Goal: Communication & Community: Answer question/provide support

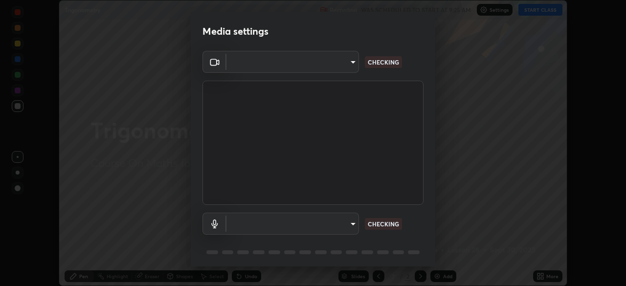
scroll to position [286, 626]
type input "b45de7ee0fa5affbd86f381d9850d11959442b20ac23425cf08cd12c60232317"
type input "default"
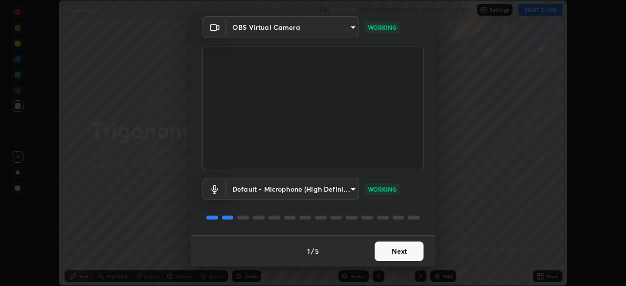
click at [405, 251] on button "Next" at bounding box center [399, 252] width 49 height 20
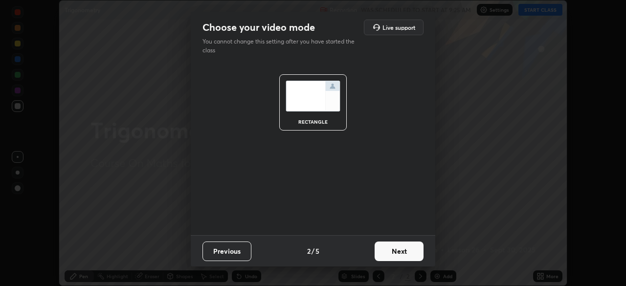
scroll to position [0, 0]
click at [413, 252] on button "Next" at bounding box center [399, 252] width 49 height 20
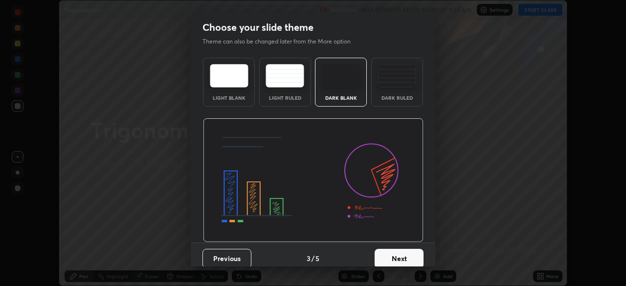
click at [419, 258] on button "Next" at bounding box center [399, 259] width 49 height 20
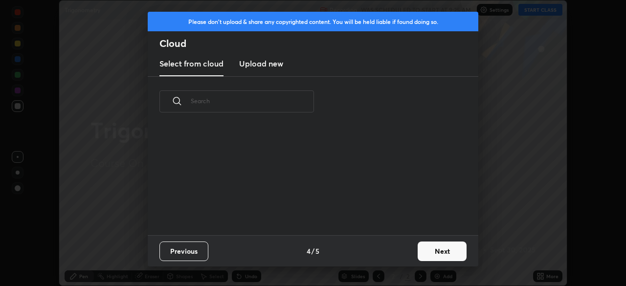
click at [440, 249] on button "Next" at bounding box center [442, 252] width 49 height 20
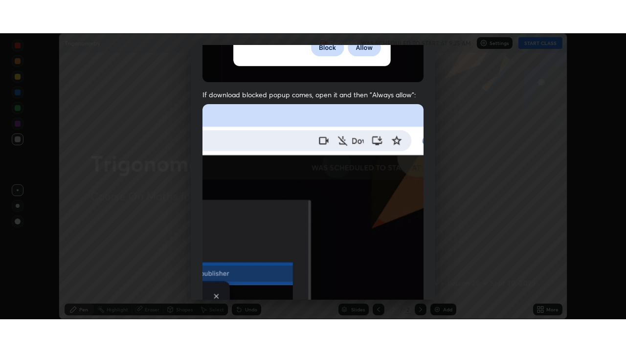
scroll to position [234, 0]
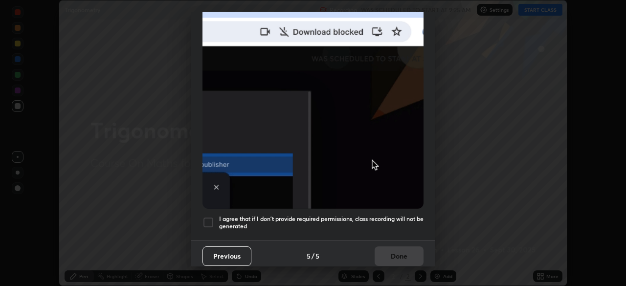
click at [213, 219] on div at bounding box center [209, 223] width 12 height 12
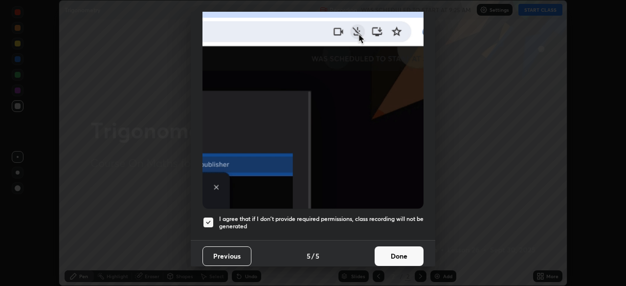
click at [395, 247] on button "Done" at bounding box center [399, 257] width 49 height 20
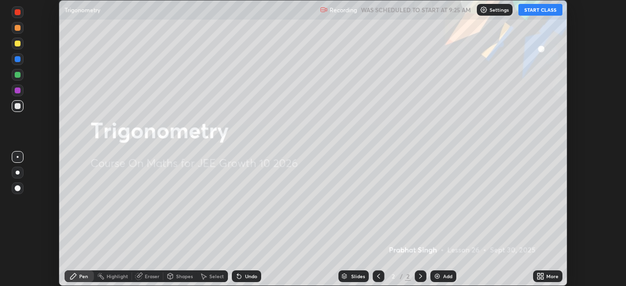
click at [541, 10] on button "START CLASS" at bounding box center [541, 10] width 44 height 12
click at [539, 274] on icon at bounding box center [539, 274] width 2 height 2
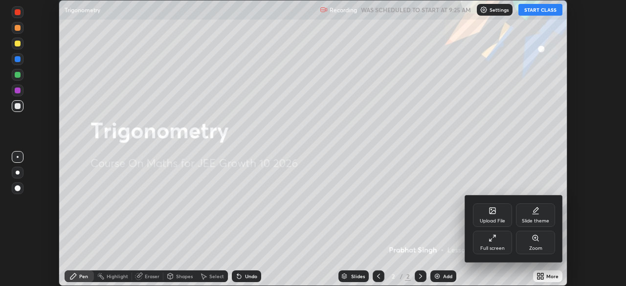
click at [498, 240] on div "Full screen" at bounding box center [492, 242] width 39 height 23
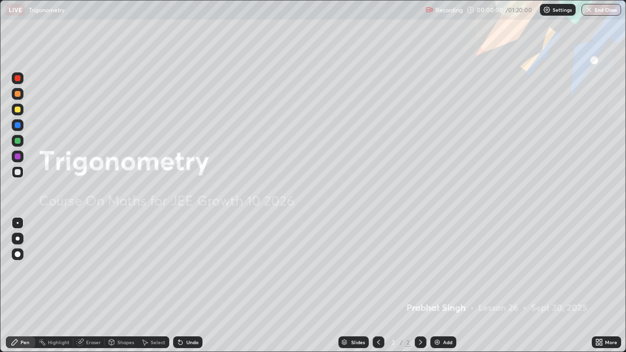
scroll to position [352, 626]
click at [433, 286] on img at bounding box center [437, 343] width 8 height 8
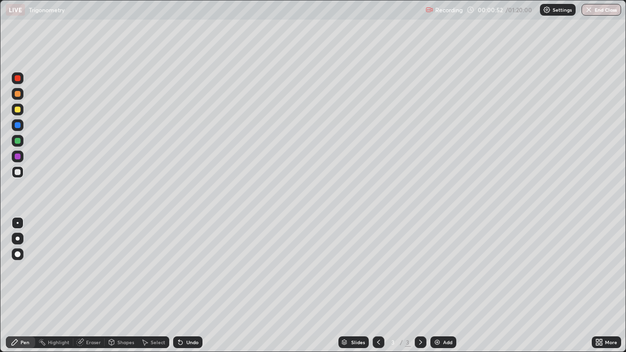
click at [181, 286] on icon at bounding box center [181, 343] width 8 height 8
click at [180, 286] on icon at bounding box center [181, 343] width 4 height 4
click at [19, 111] on div at bounding box center [18, 110] width 6 height 6
click at [439, 286] on img at bounding box center [437, 343] width 8 height 8
click at [229, 161] on button "Undo" at bounding box center [243, 163] width 28 height 12
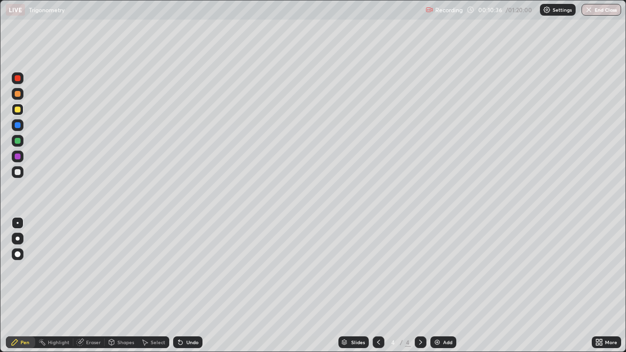
click at [437, 286] on img at bounding box center [437, 343] width 8 height 8
click at [440, 286] on div "Add" at bounding box center [443, 343] width 26 height 12
click at [18, 172] on div at bounding box center [18, 172] width 6 height 6
click at [435, 286] on img at bounding box center [437, 343] width 8 height 8
click at [183, 286] on div "Undo" at bounding box center [187, 343] width 29 height 12
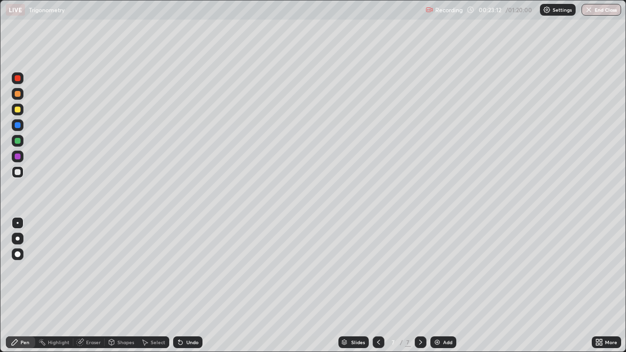
click at [191, 286] on div "Undo" at bounding box center [192, 342] width 12 height 5
click at [437, 286] on img at bounding box center [437, 343] width 8 height 8
click at [19, 110] on div at bounding box center [18, 110] width 6 height 6
click at [18, 172] on div at bounding box center [18, 172] width 6 height 6
click at [182, 286] on icon at bounding box center [181, 343] width 8 height 8
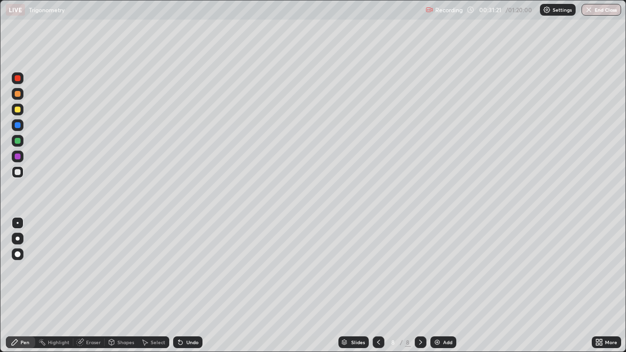
click at [379, 286] on icon at bounding box center [378, 342] width 3 height 5
click at [422, 286] on icon at bounding box center [421, 343] width 8 height 8
click at [436, 286] on img at bounding box center [437, 343] width 8 height 8
click at [16, 110] on div at bounding box center [18, 110] width 6 height 6
click at [20, 172] on div at bounding box center [18, 172] width 6 height 6
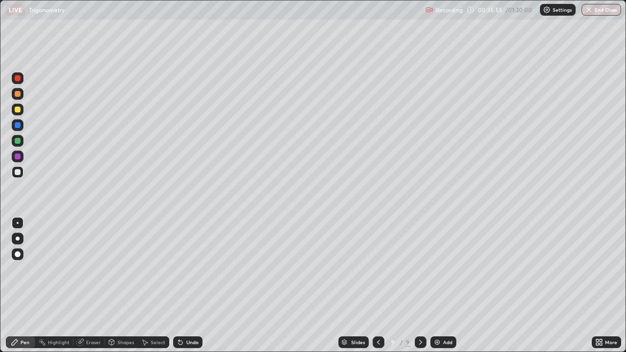
click at [19, 159] on div at bounding box center [18, 157] width 6 height 6
click at [183, 286] on icon at bounding box center [181, 343] width 8 height 8
click at [440, 286] on img at bounding box center [437, 343] width 8 height 8
click at [523, 230] on p "Undo" at bounding box center [530, 230] width 15 height 8
click at [18, 173] on div at bounding box center [18, 172] width 6 height 6
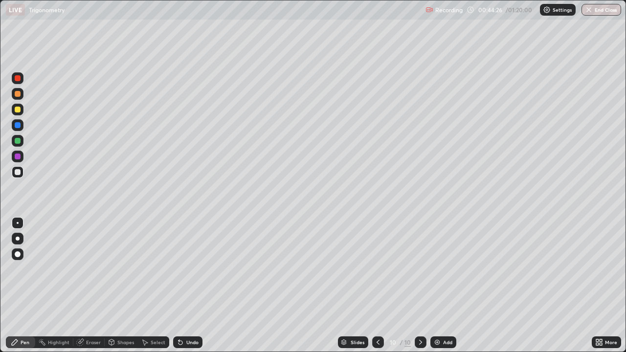
click at [17, 111] on div at bounding box center [18, 110] width 6 height 6
click at [18, 174] on div at bounding box center [18, 172] width 6 height 6
click at [436, 286] on img at bounding box center [437, 343] width 8 height 8
click at [378, 286] on icon at bounding box center [378, 342] width 3 height 5
click at [418, 286] on icon at bounding box center [421, 343] width 8 height 8
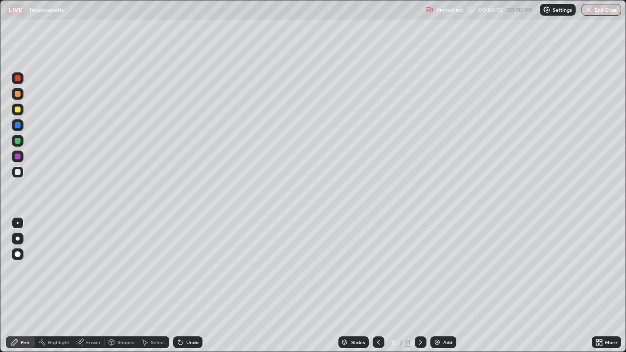
click at [20, 110] on div at bounding box center [18, 110] width 6 height 6
click at [18, 172] on div at bounding box center [18, 172] width 6 height 6
click at [91, 286] on div "Eraser" at bounding box center [93, 342] width 15 height 5
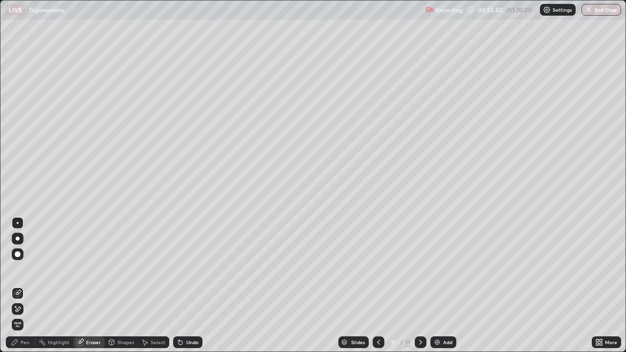
click at [23, 286] on div "Pen" at bounding box center [25, 342] width 9 height 5
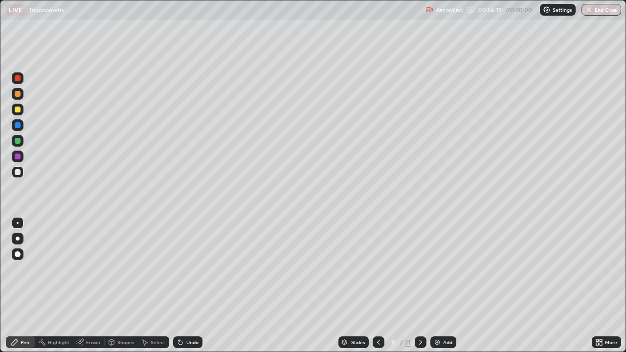
click at [441, 286] on div "Add" at bounding box center [443, 343] width 26 height 12
click at [18, 110] on div at bounding box center [18, 110] width 6 height 6
click at [437, 286] on img at bounding box center [437, 343] width 8 height 8
click at [18, 172] on div at bounding box center [18, 172] width 6 height 6
click at [18, 110] on div at bounding box center [18, 110] width 6 height 6
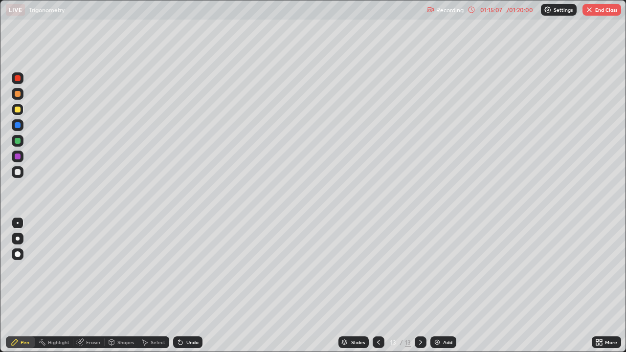
click at [596, 10] on button "End Class" at bounding box center [602, 10] width 39 height 12
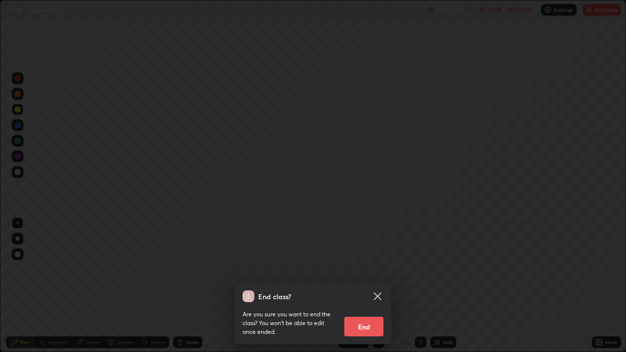
click at [372, 286] on button "End" at bounding box center [363, 327] width 39 height 20
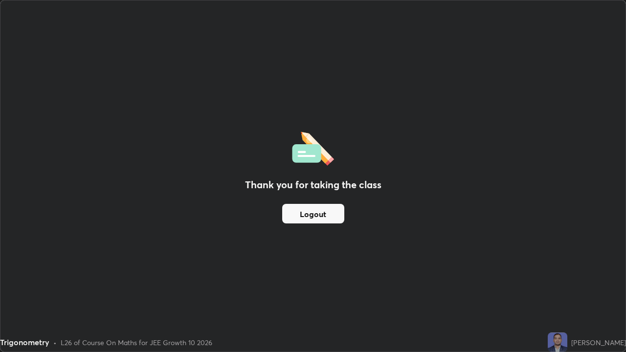
click at [326, 218] on button "Logout" at bounding box center [313, 214] width 62 height 20
